Goal: Navigation & Orientation: Go to known website

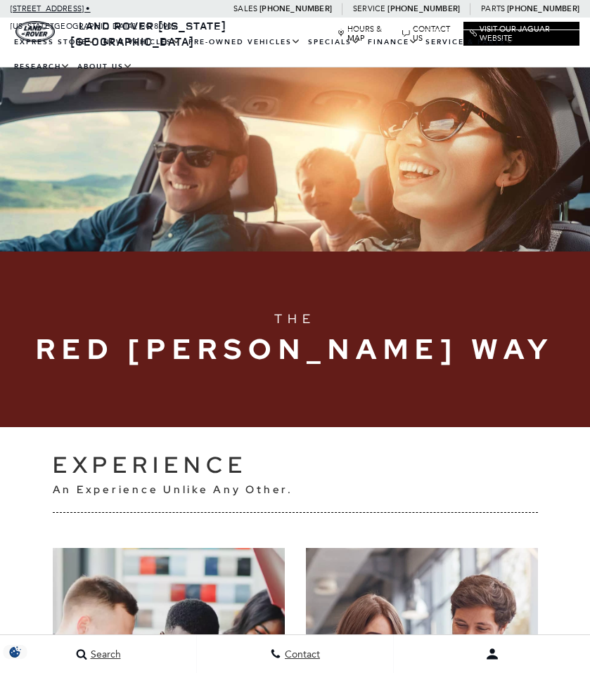
scroll to position [296, 0]
